Goal: Task Accomplishment & Management: Manage account settings

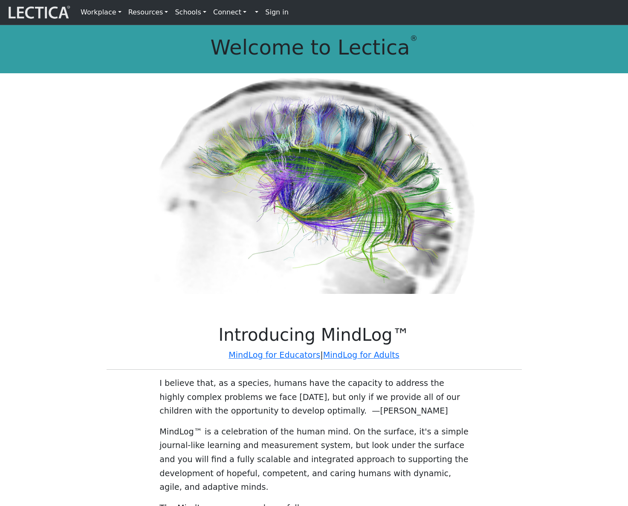
click at [265, 13] on strong "Sign in" at bounding box center [276, 12] width 23 height 8
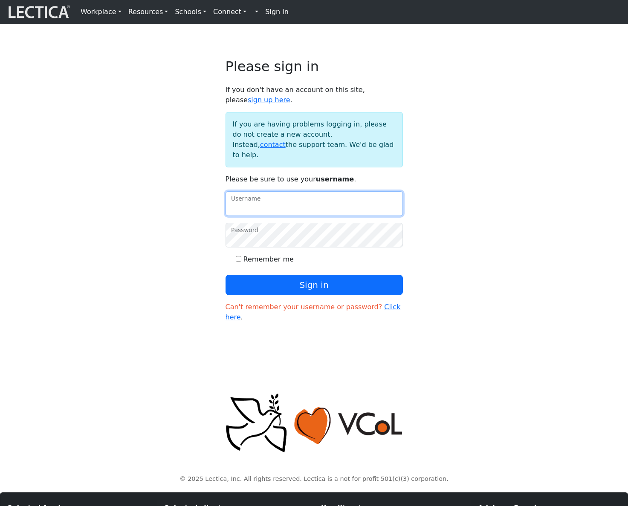
click at [309, 216] on input "Username" at bounding box center [314, 203] width 177 height 25
type input "amcorreia"
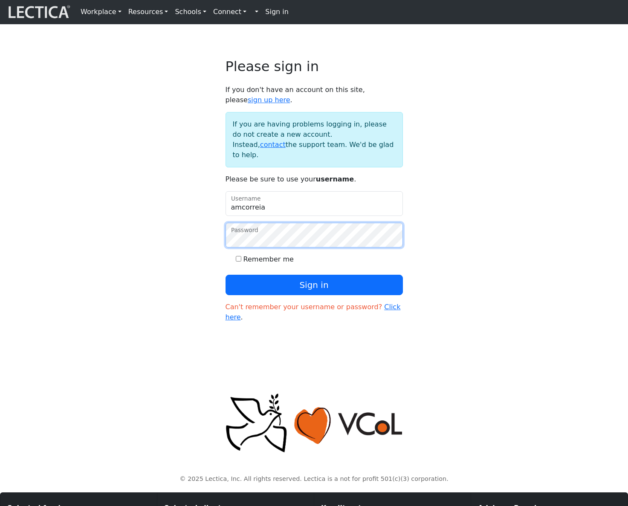
click at [226, 275] on button "Sign in" at bounding box center [314, 285] width 177 height 20
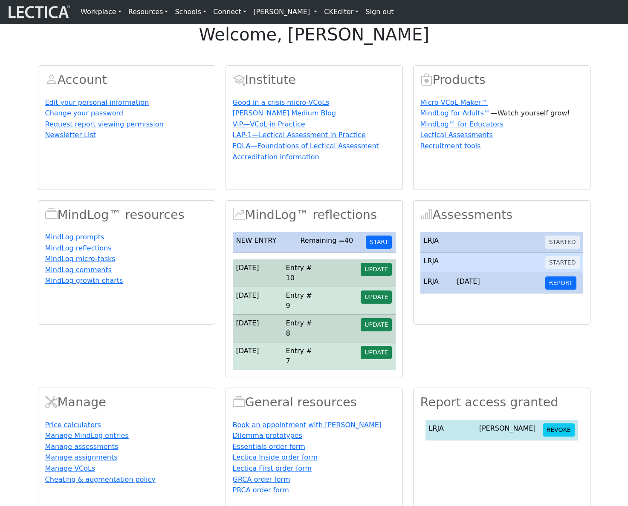
click at [224, 221] on div "Account Edit your personal information Change your password Request report view…" at bounding box center [314, 284] width 563 height 458
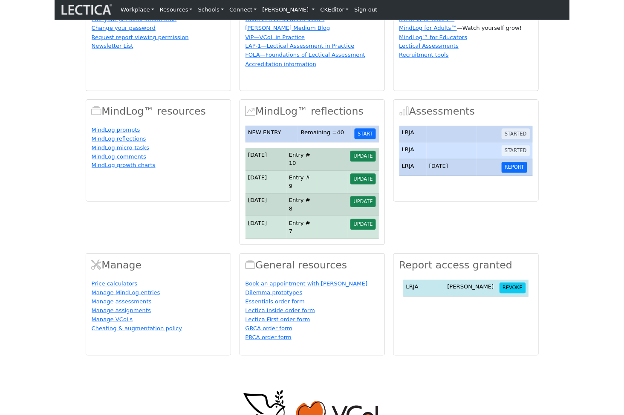
scroll to position [113, 0]
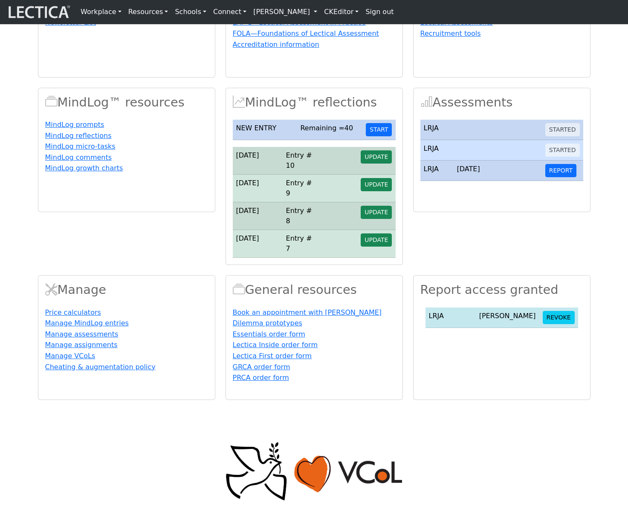
click at [579, 112] on div "Account Edit your personal information Change your password Request report view…" at bounding box center [314, 171] width 563 height 458
